Goal: Navigation & Orientation: Find specific page/section

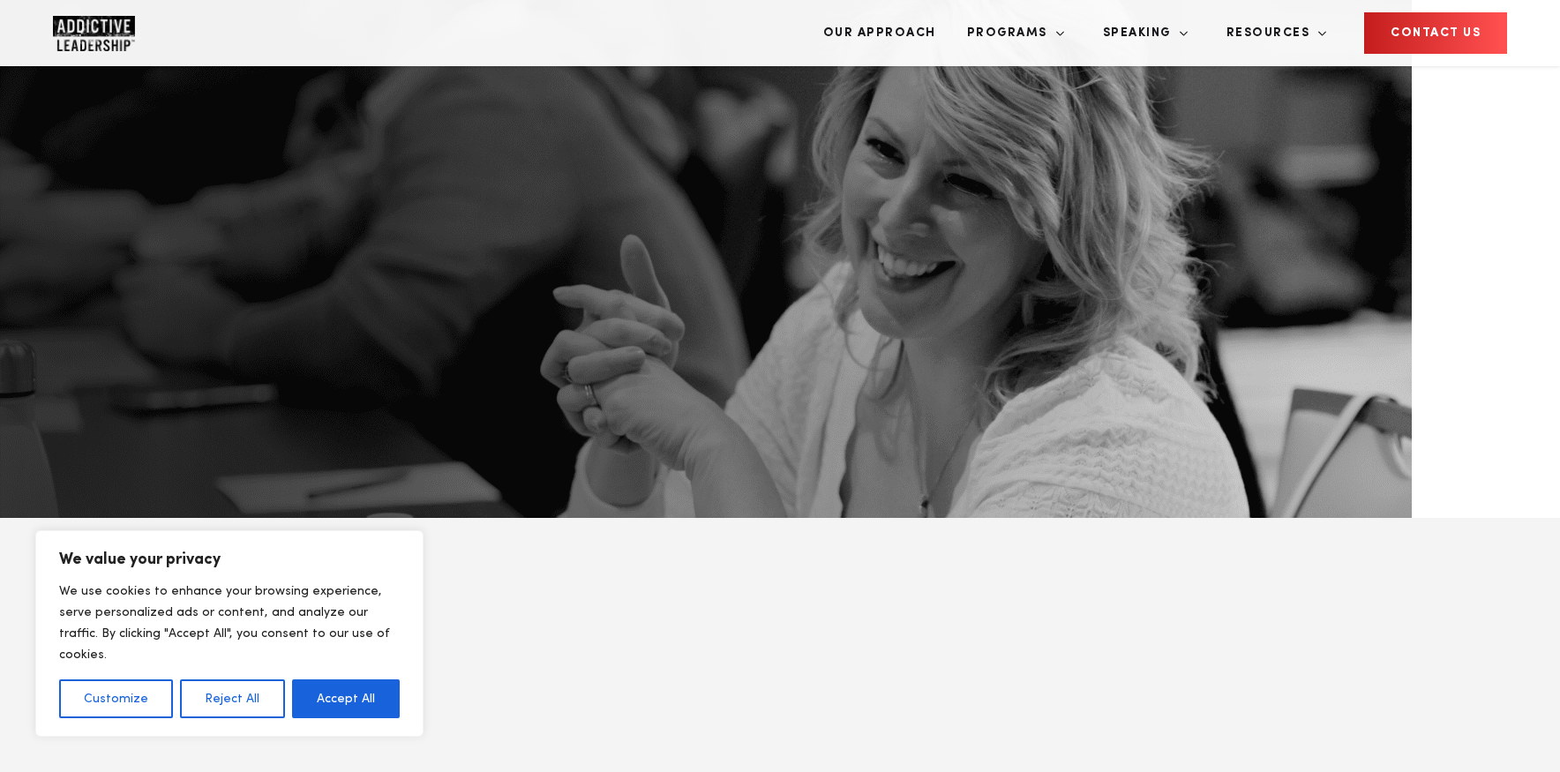
scroll to position [529, 0]
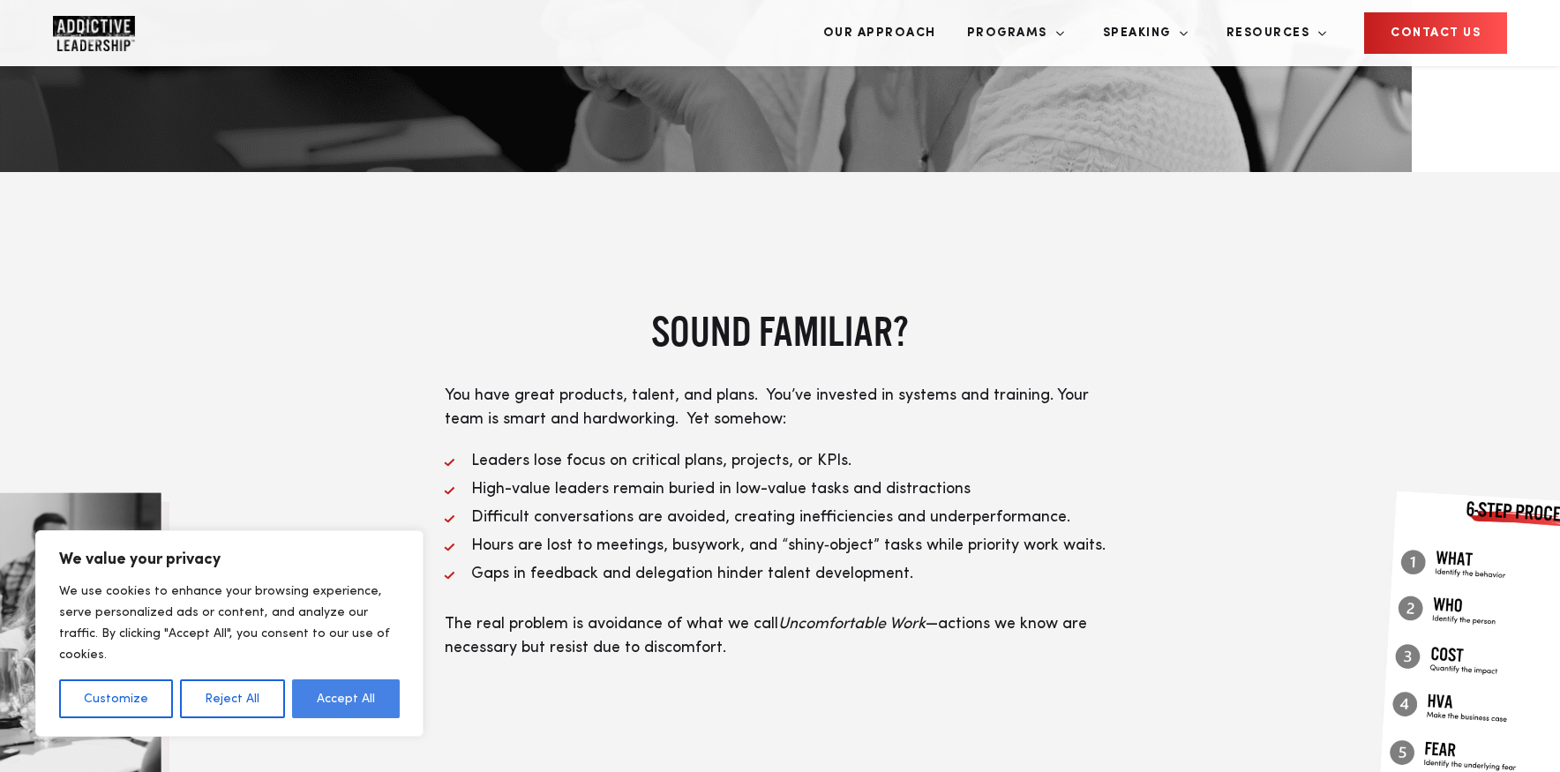
click at [362, 698] on button "Accept All" at bounding box center [346, 698] width 108 height 39
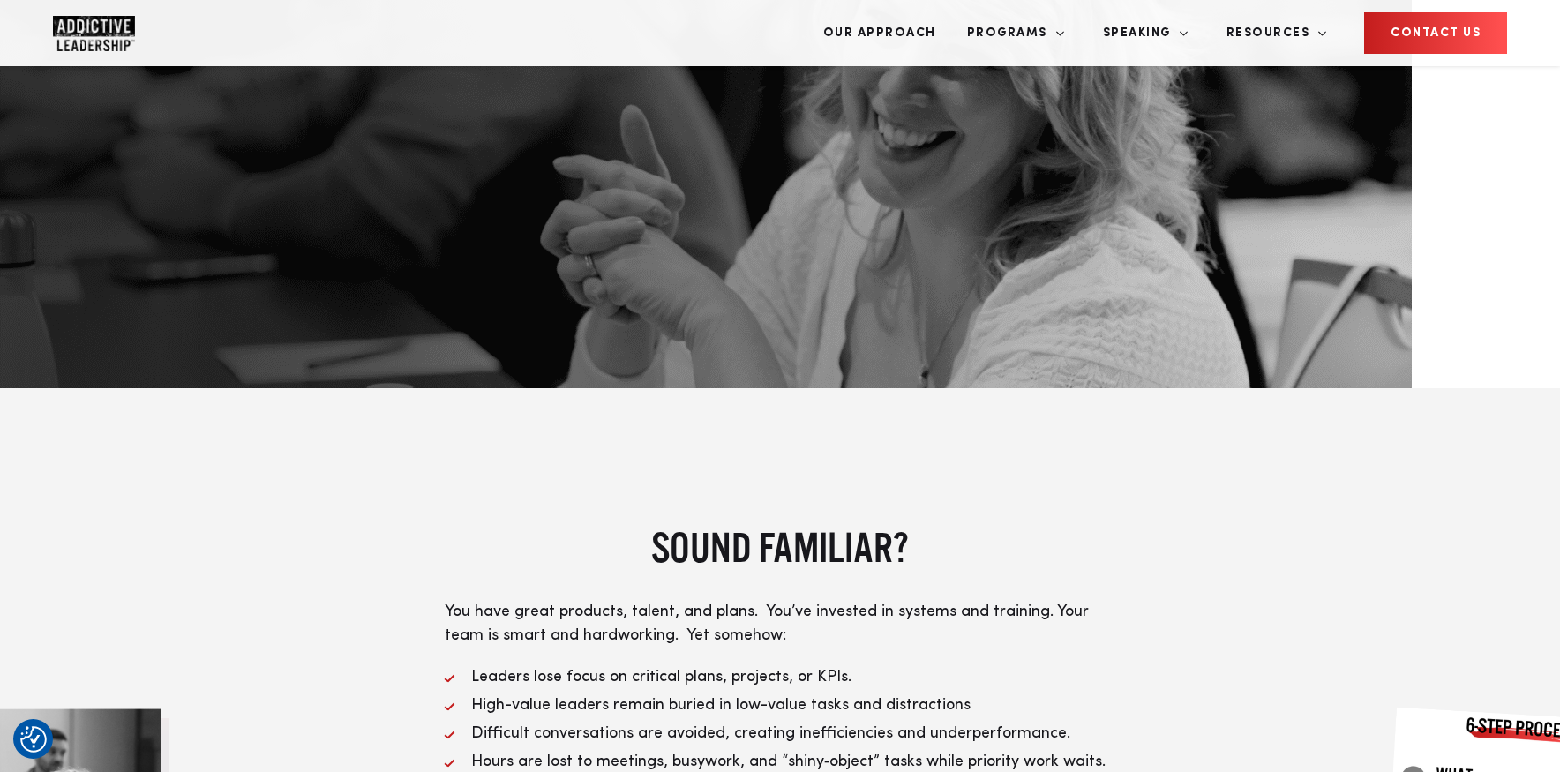
scroll to position [0, 0]
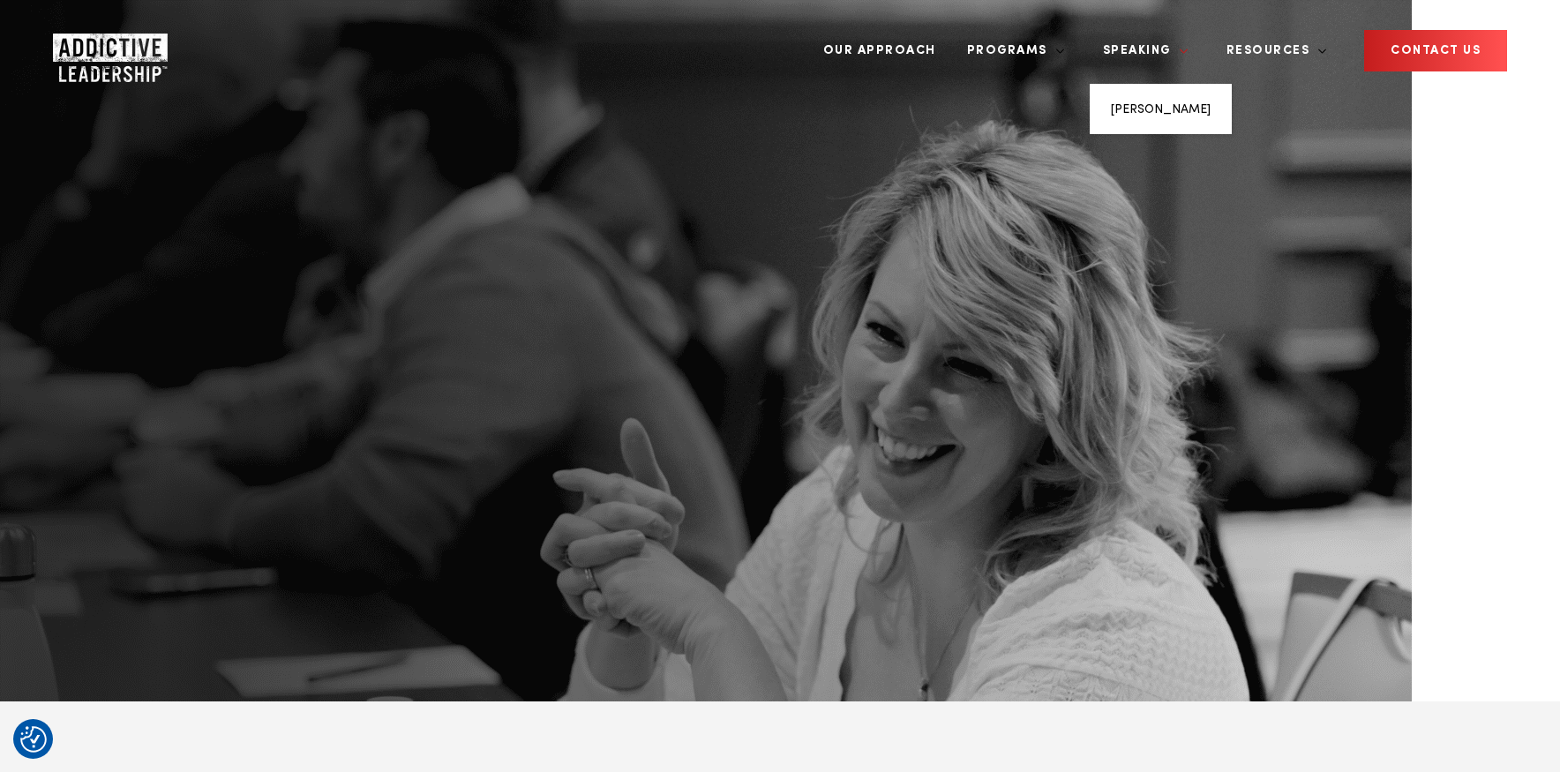
click at [1189, 29] on link "Speaking" at bounding box center [1139, 51] width 99 height 66
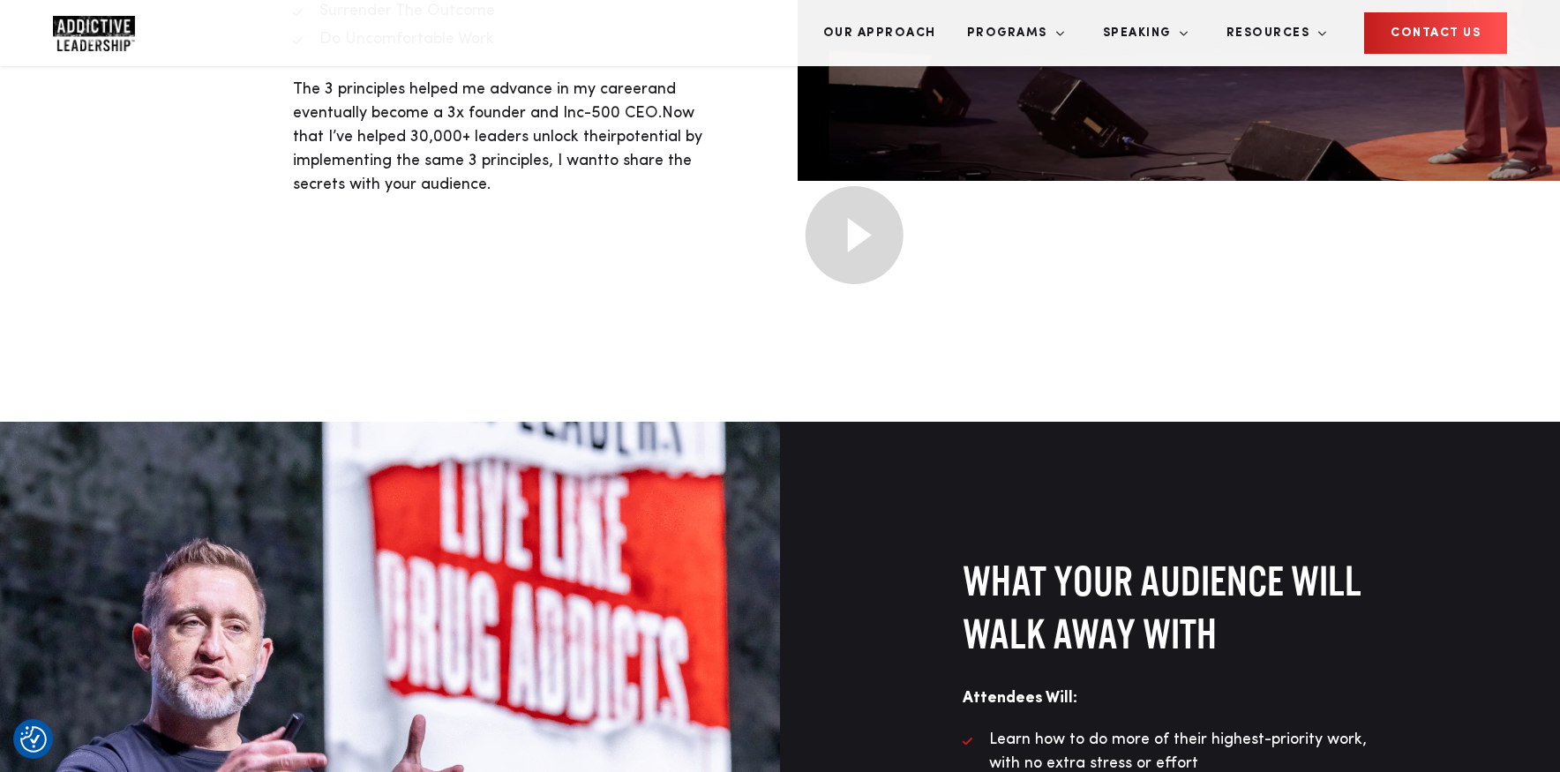
scroll to position [1324, 0]
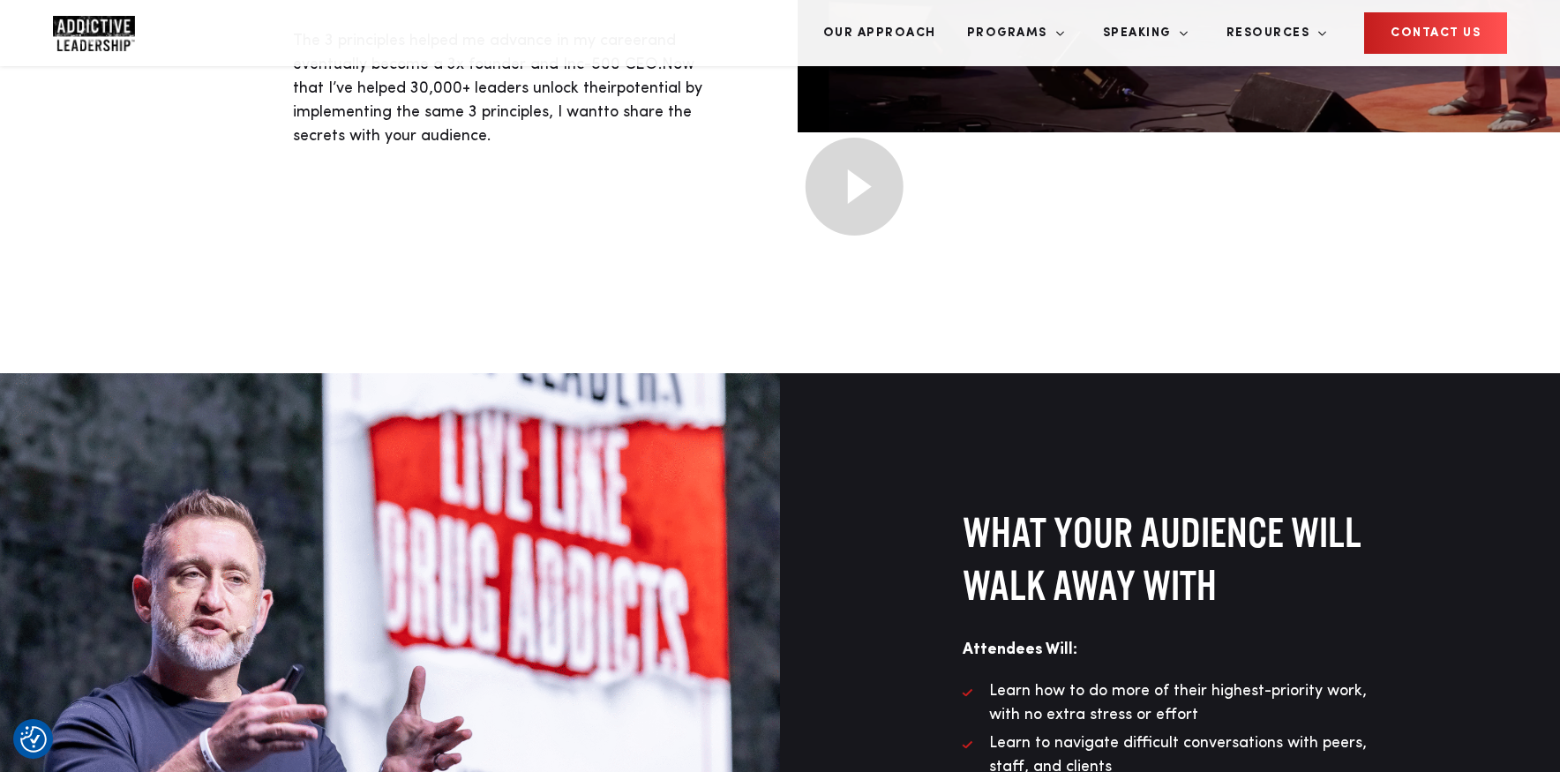
drag, startPoint x: 194, startPoint y: 451, endPoint x: 469, endPoint y: 426, distance: 276.4
click at [469, 426] on div at bounding box center [390, 710] width 780 height 675
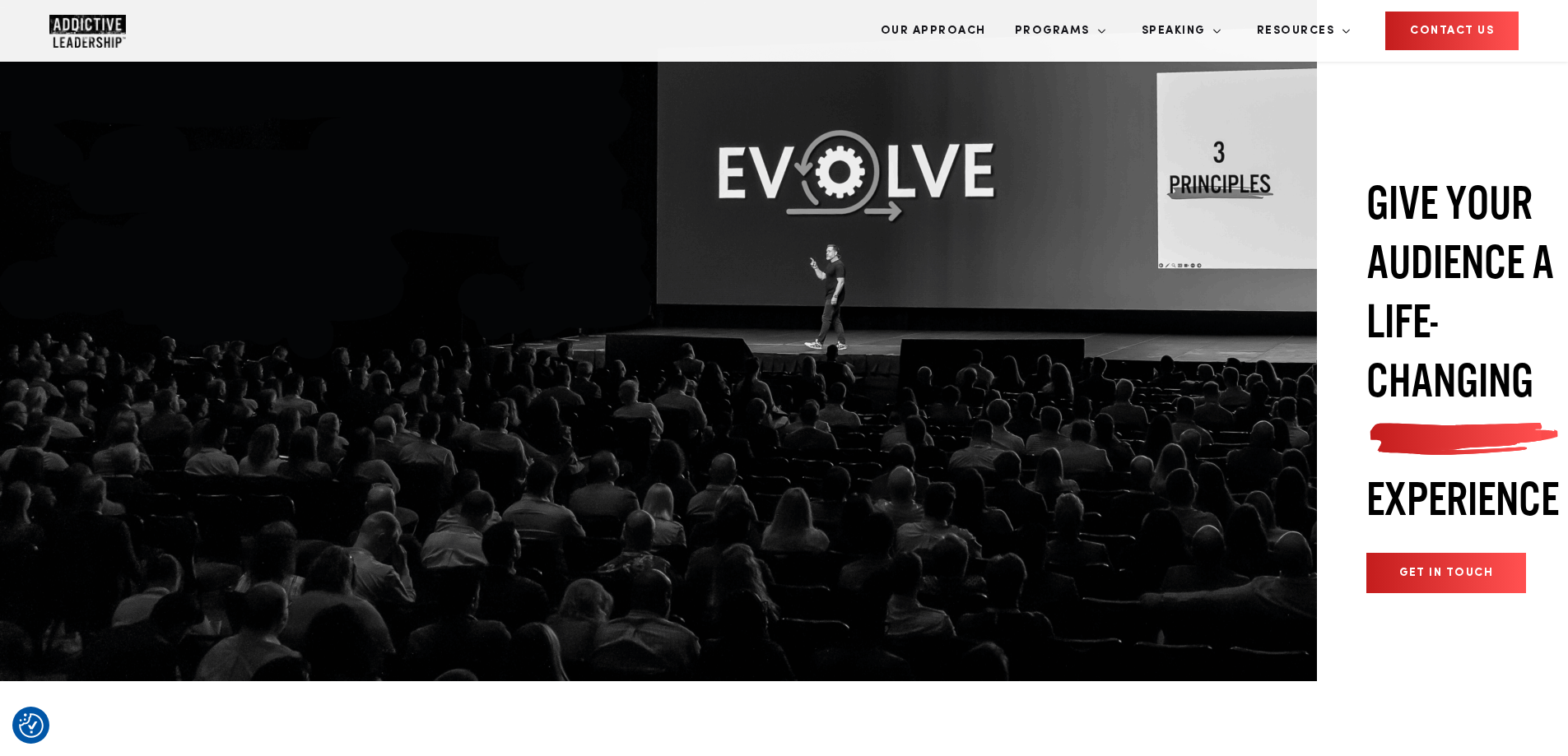
scroll to position [0, 0]
